Goal: Navigation & Orientation: Find specific page/section

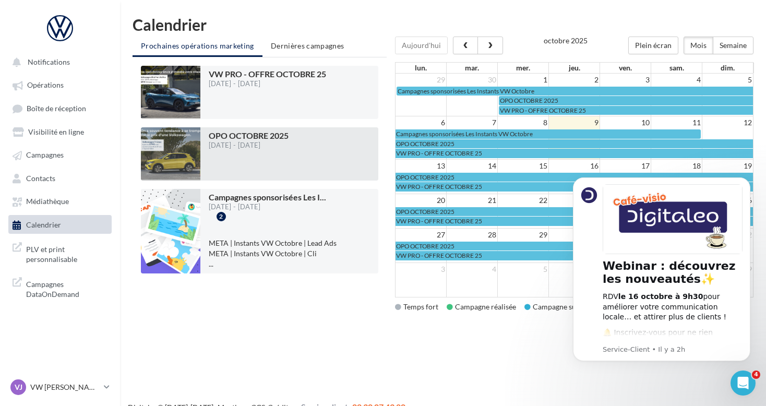
click at [175, 148] on div at bounding box center [171, 153] width 60 height 53
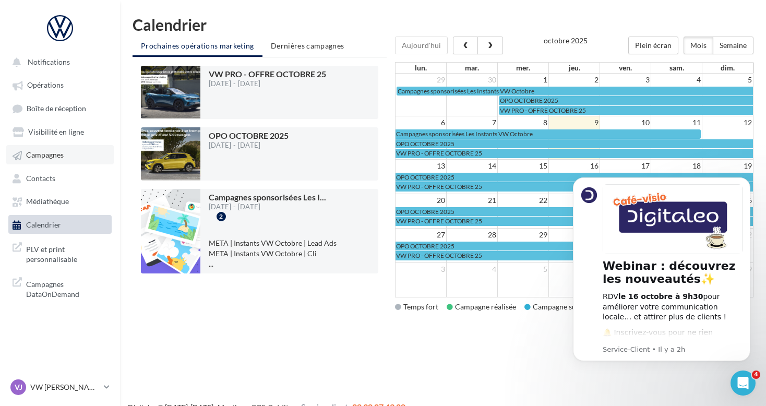
click at [59, 154] on span "Campagnes" at bounding box center [45, 155] width 38 height 9
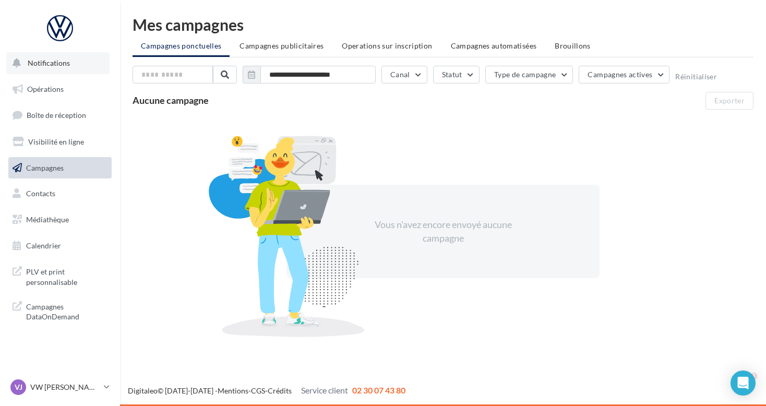
click at [70, 68] on button "Notifications" at bounding box center [57, 63] width 103 height 22
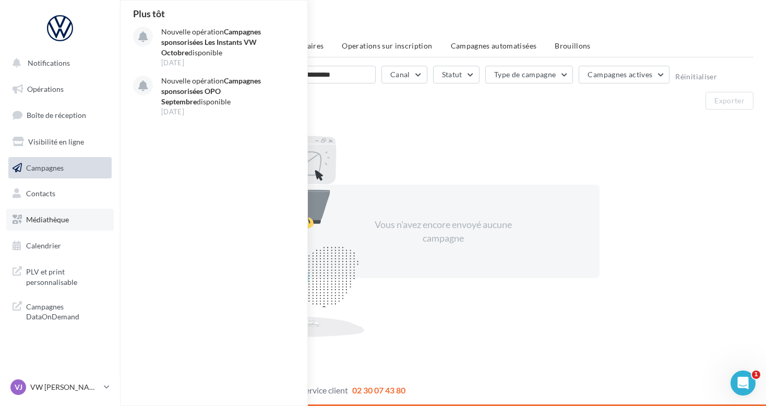
click at [49, 218] on span "Médiathèque" at bounding box center [47, 219] width 43 height 9
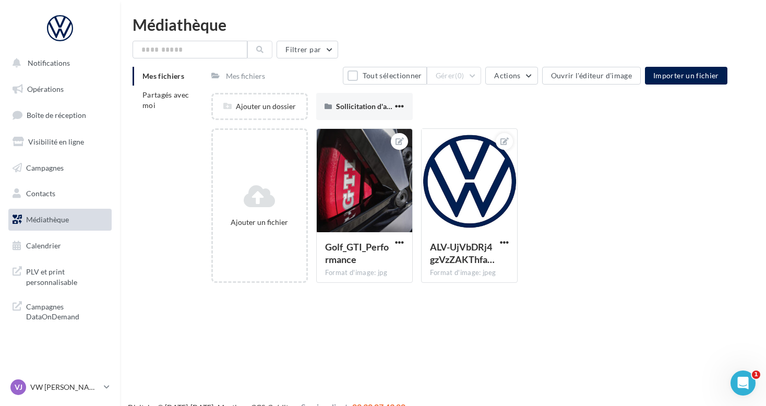
click at [179, 24] on div "Médiathèque" at bounding box center [443, 25] width 621 height 16
click at [45, 273] on span "PLV et print personnalisable" at bounding box center [66, 276] width 81 height 22
